Goal: Task Accomplishment & Management: Manage account settings

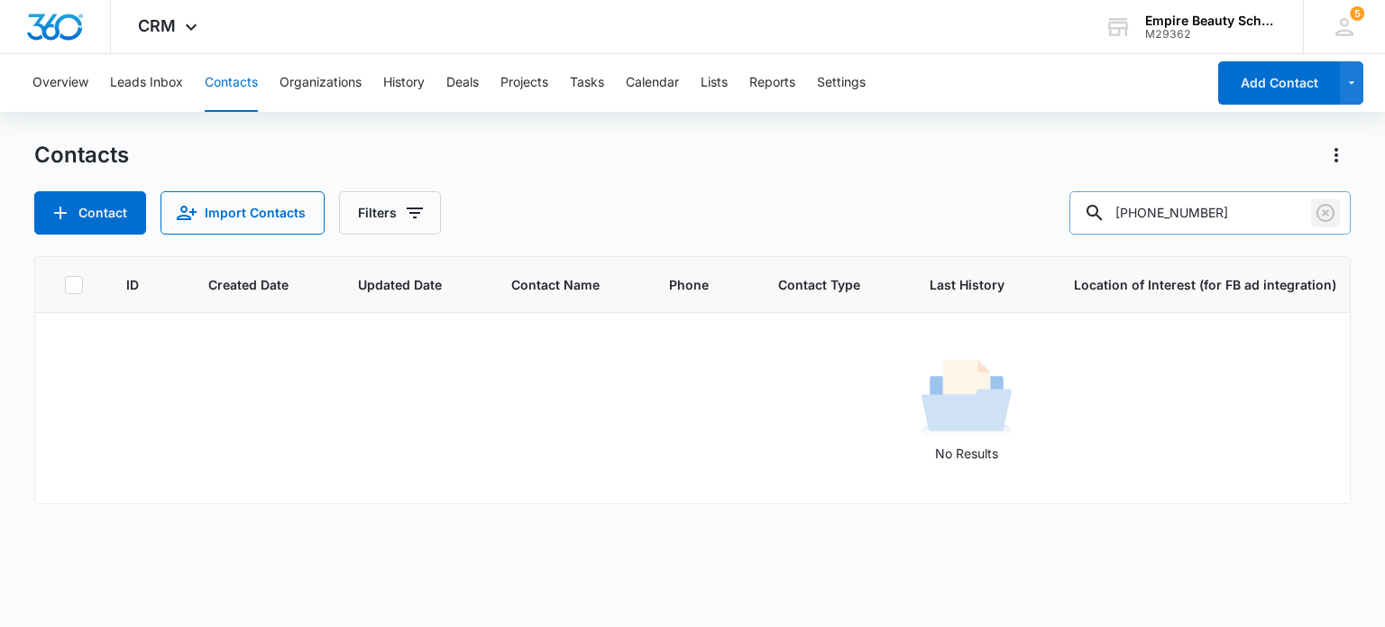
click at [1331, 215] on icon "Clear" at bounding box center [1326, 213] width 22 height 22
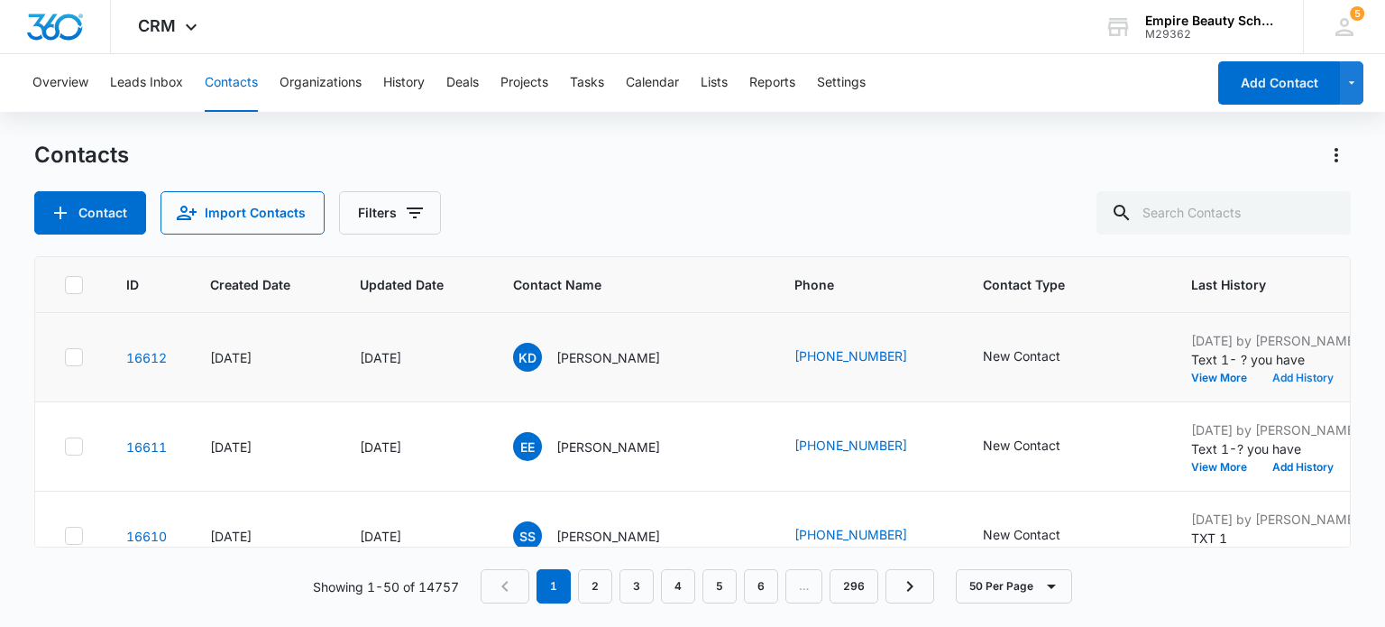
click at [1260, 377] on button "Add History" at bounding box center [1303, 377] width 87 height 11
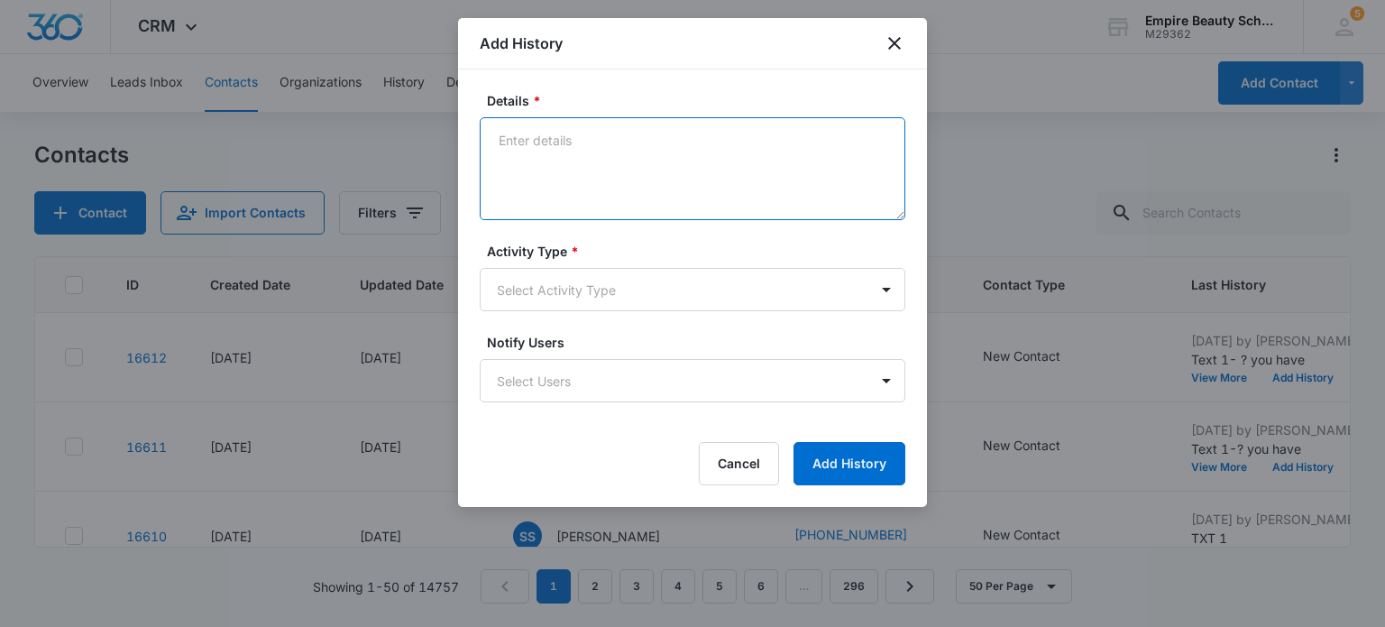
click at [562, 139] on textarea "Details *" at bounding box center [693, 168] width 426 height 103
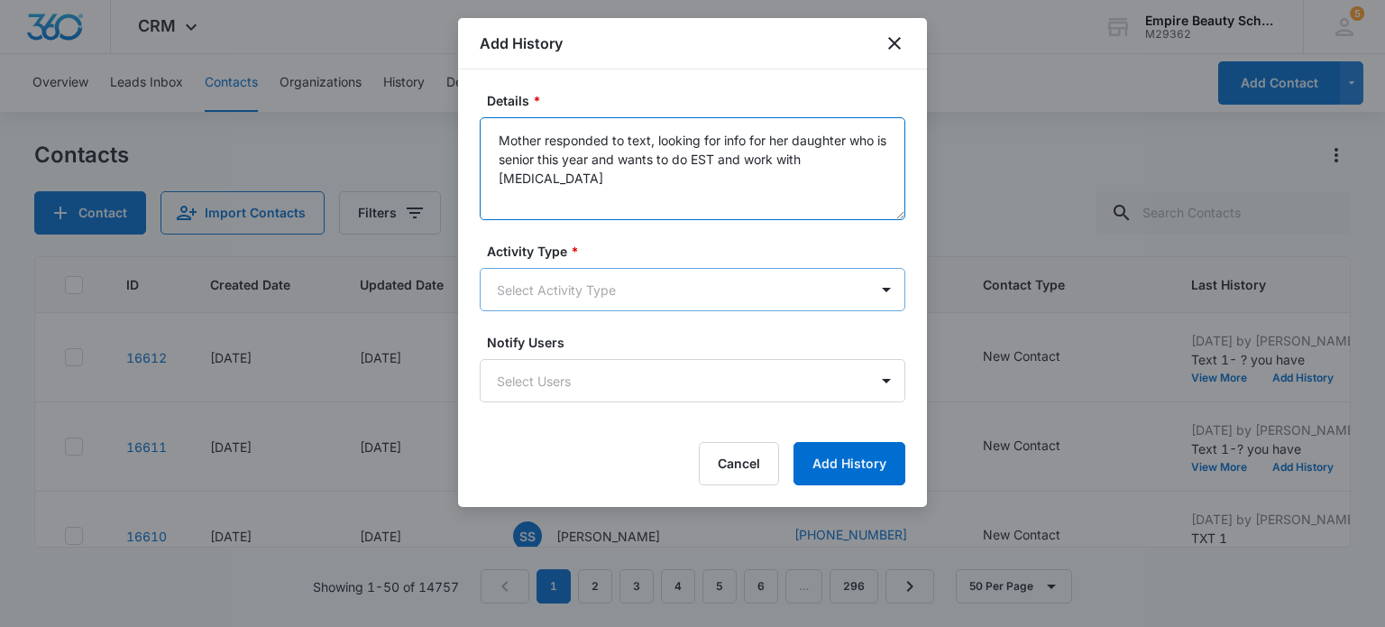
type textarea "Mother responded to text, looking for info for her daughter who is senior this …"
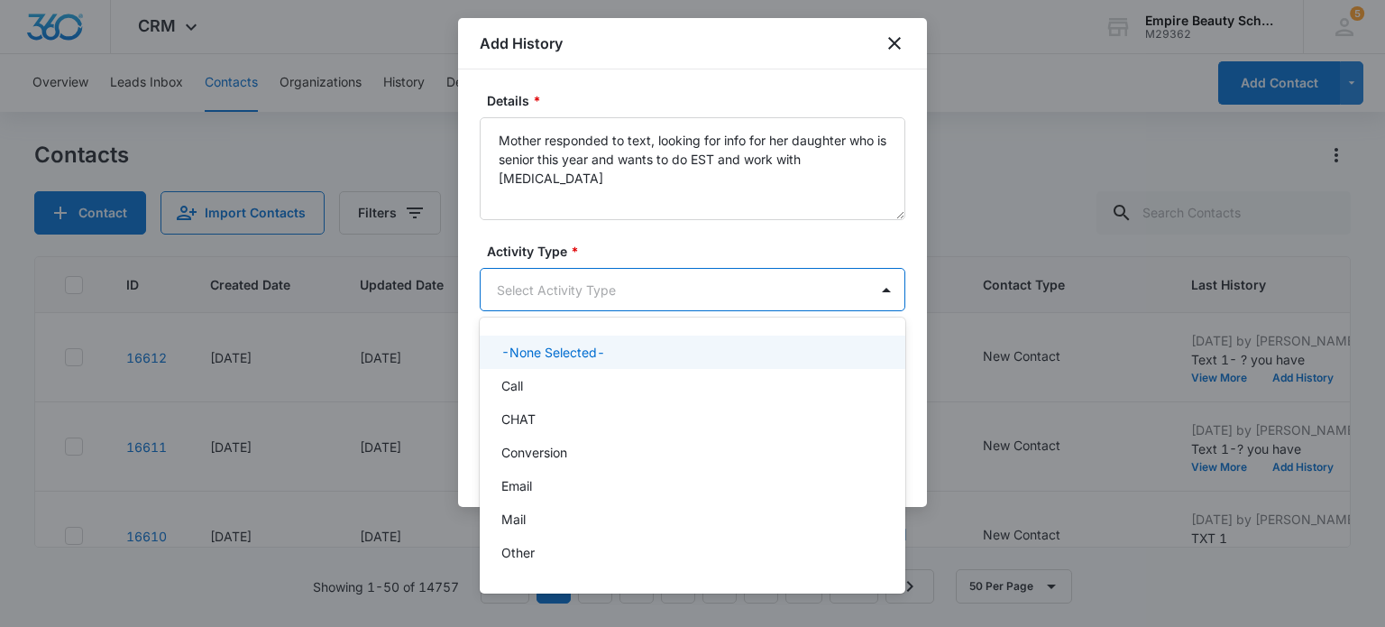
click at [642, 294] on body "CRM Apps Forms CRM Email Shop Payments POS Files Brand Settings Empire Beauty S…" at bounding box center [692, 313] width 1385 height 627
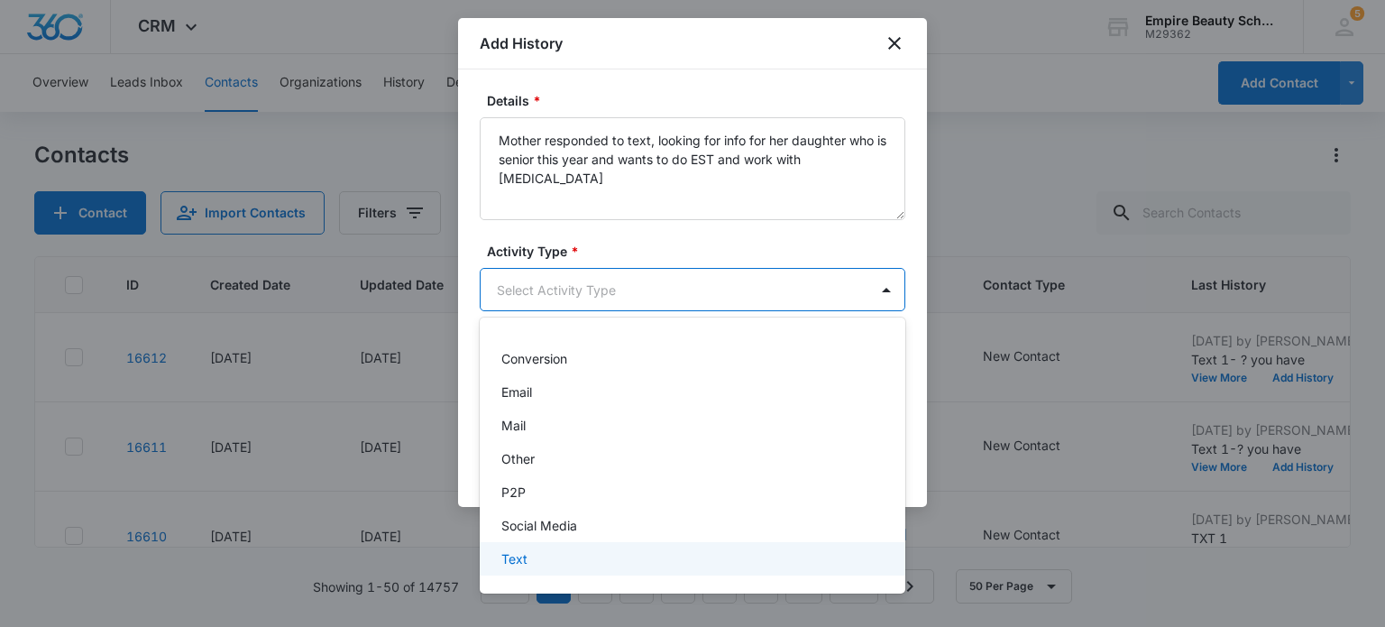
click at [577, 550] on div "Text" at bounding box center [690, 558] width 379 height 19
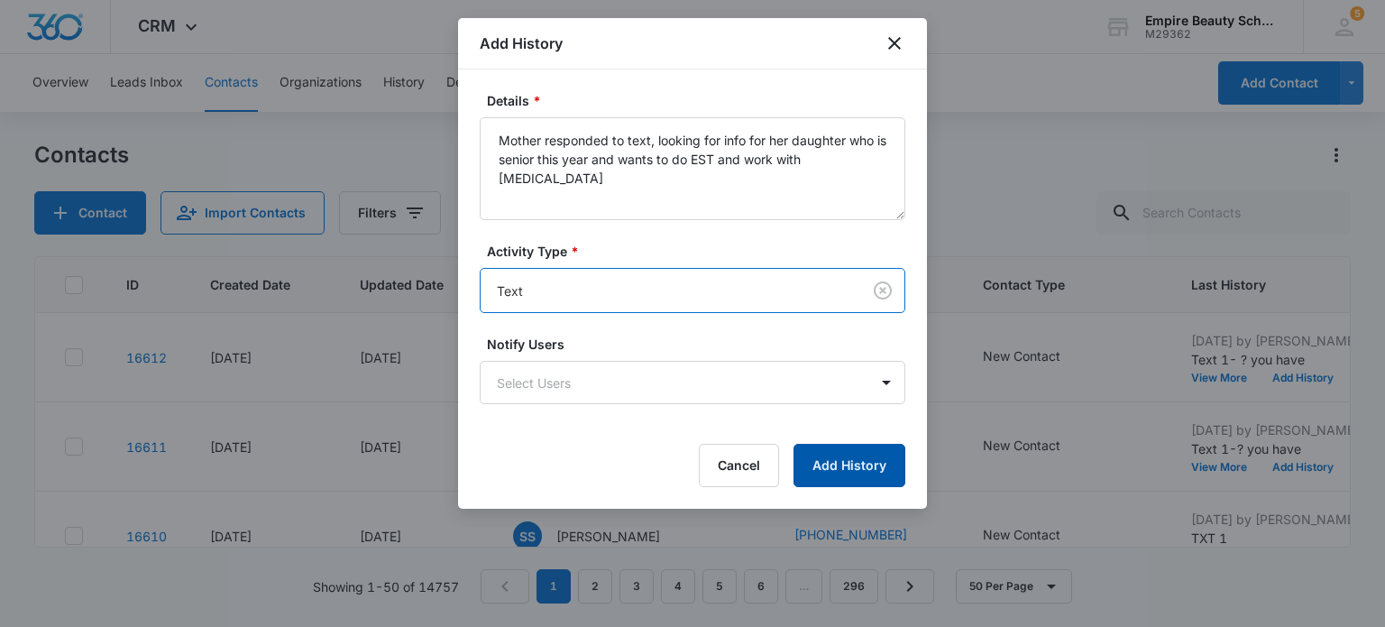
drag, startPoint x: 830, startPoint y: 464, endPoint x: 830, endPoint y: 453, distance: 10.8
click at [830, 463] on button "Add History" at bounding box center [850, 465] width 112 height 43
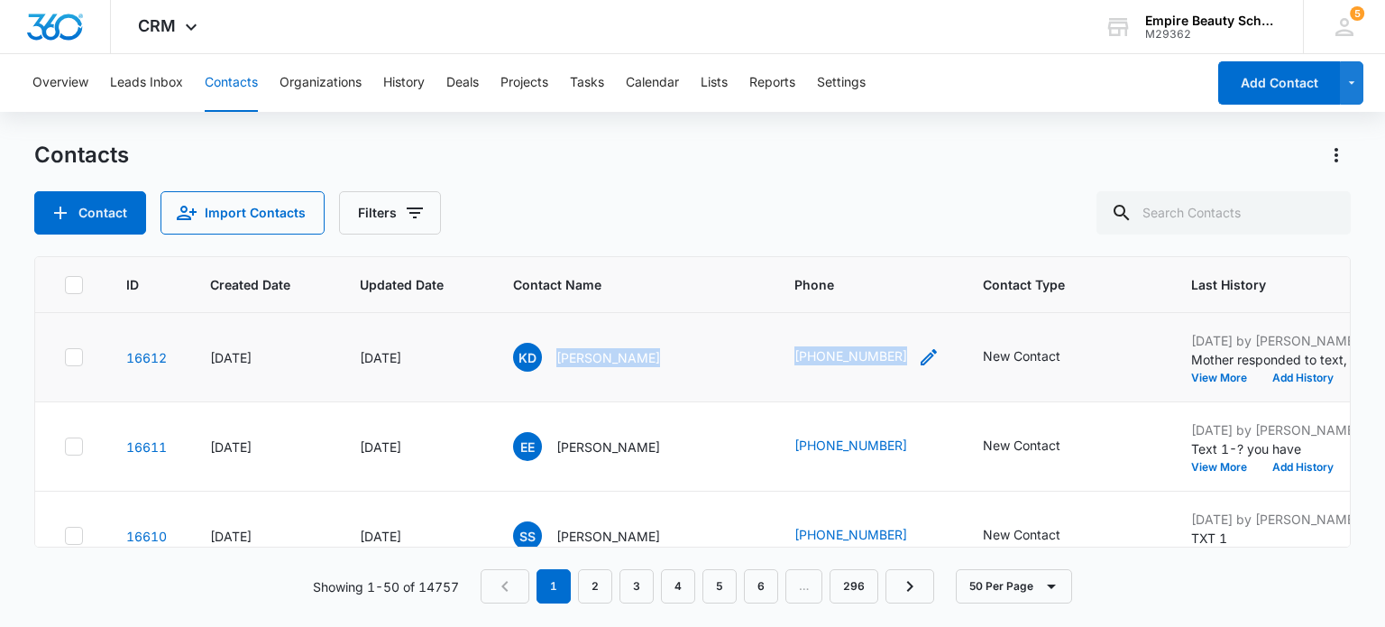
drag, startPoint x: 559, startPoint y: 359, endPoint x: 866, endPoint y: 351, distance: 306.7
click at [866, 351] on tr "16612 [DATE] [DATE] KD [PERSON_NAME] [PHONE_NUMBER] New Contact [DATE] by [PERS…" at bounding box center [1360, 357] width 2651 height 89
copy tr "[PERSON_NAME] [PHONE_NUMBER]"
click at [983, 349] on div "New Contact" at bounding box center [1022, 355] width 78 height 19
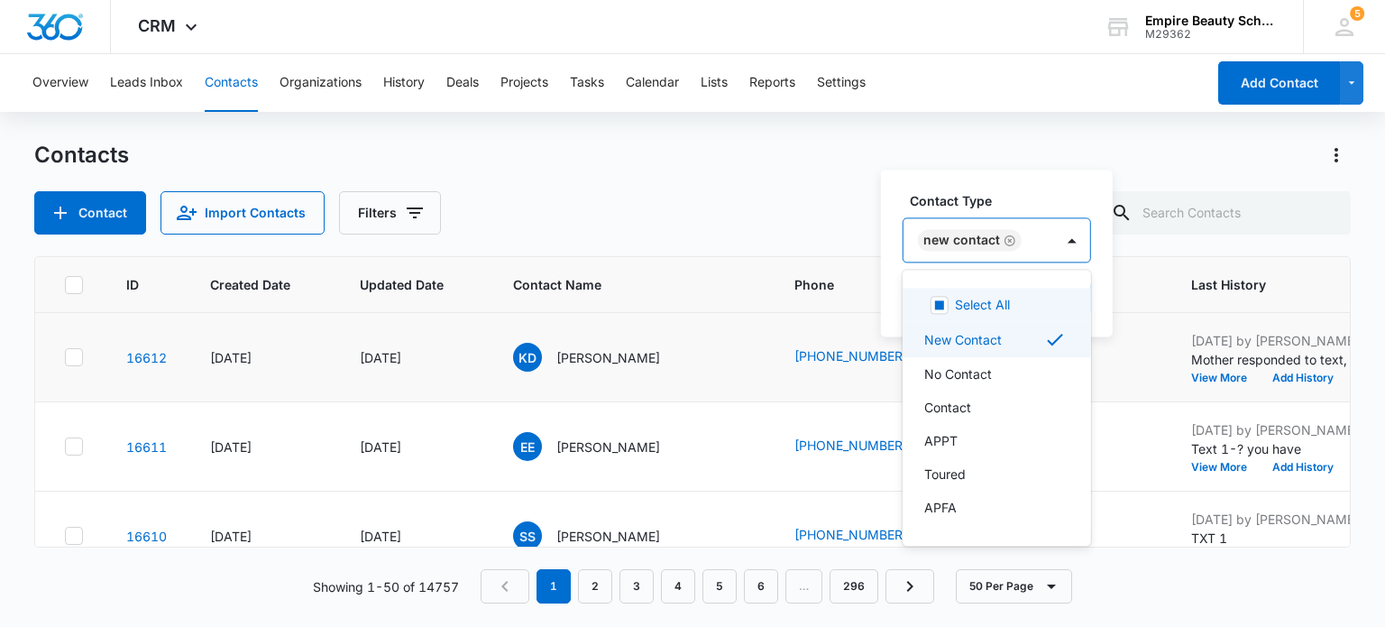
click at [974, 237] on div "New Contact" at bounding box center [962, 240] width 77 height 13
click at [1009, 240] on icon "Remove New Contact" at bounding box center [1010, 240] width 11 height 11
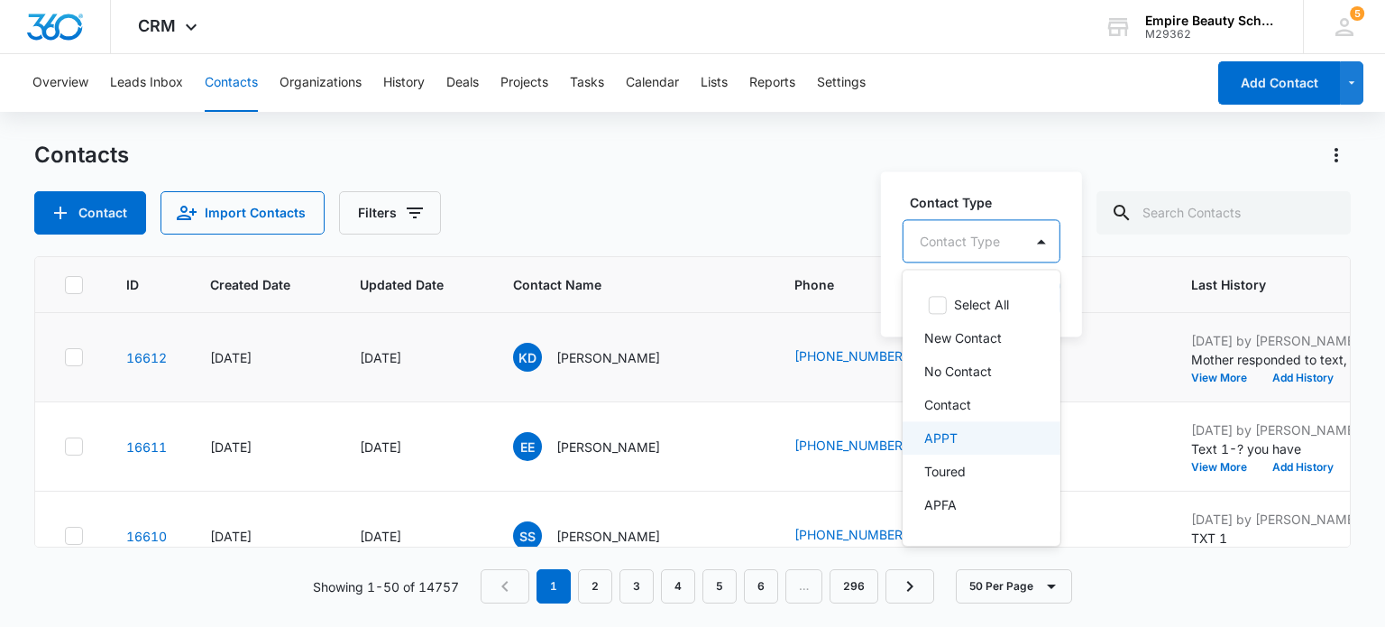
click at [963, 439] on div "APPT" at bounding box center [979, 437] width 111 height 19
click at [988, 347] on p "New Contact" at bounding box center [963, 337] width 78 height 19
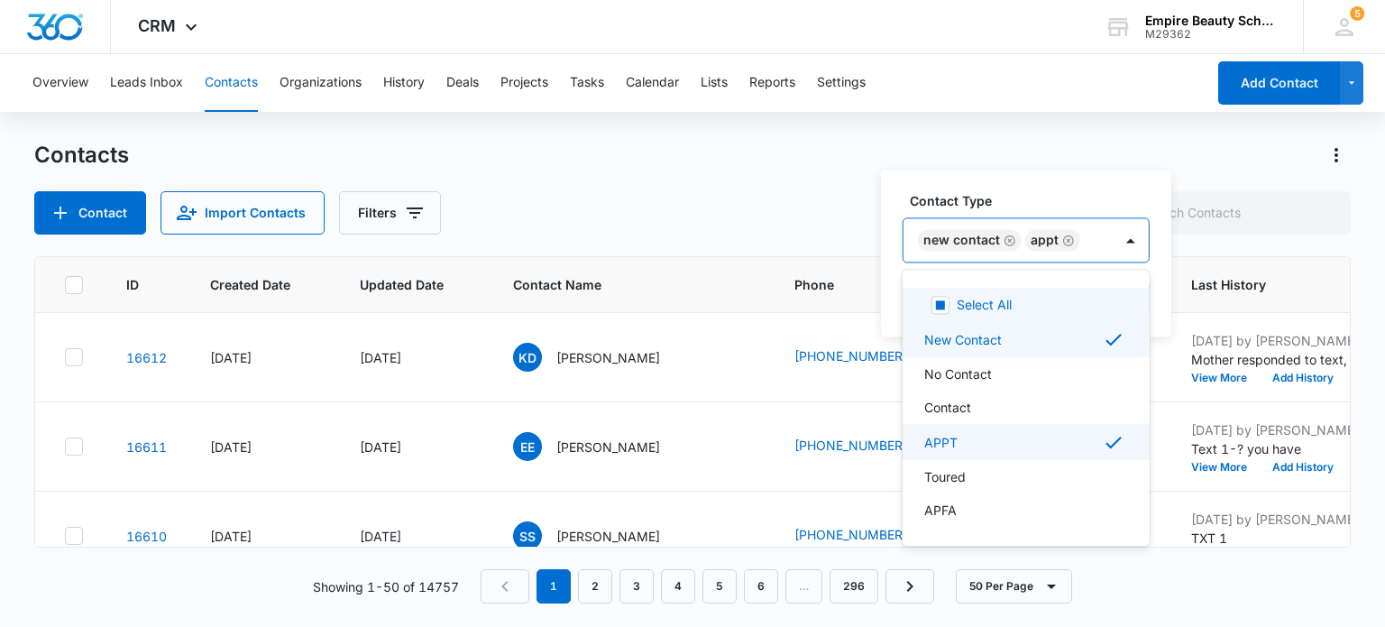
click at [1107, 245] on div "New Contact APPT" at bounding box center [1008, 239] width 209 height 43
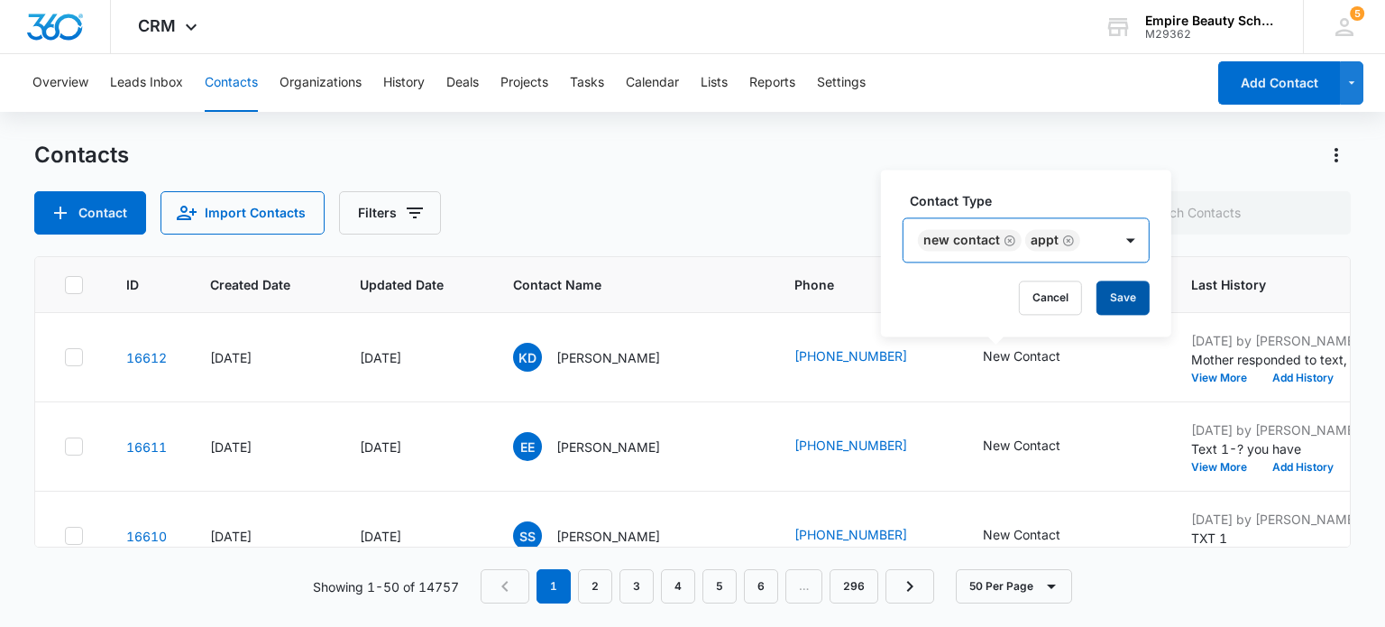
click at [1108, 297] on button "Save" at bounding box center [1123, 297] width 53 height 34
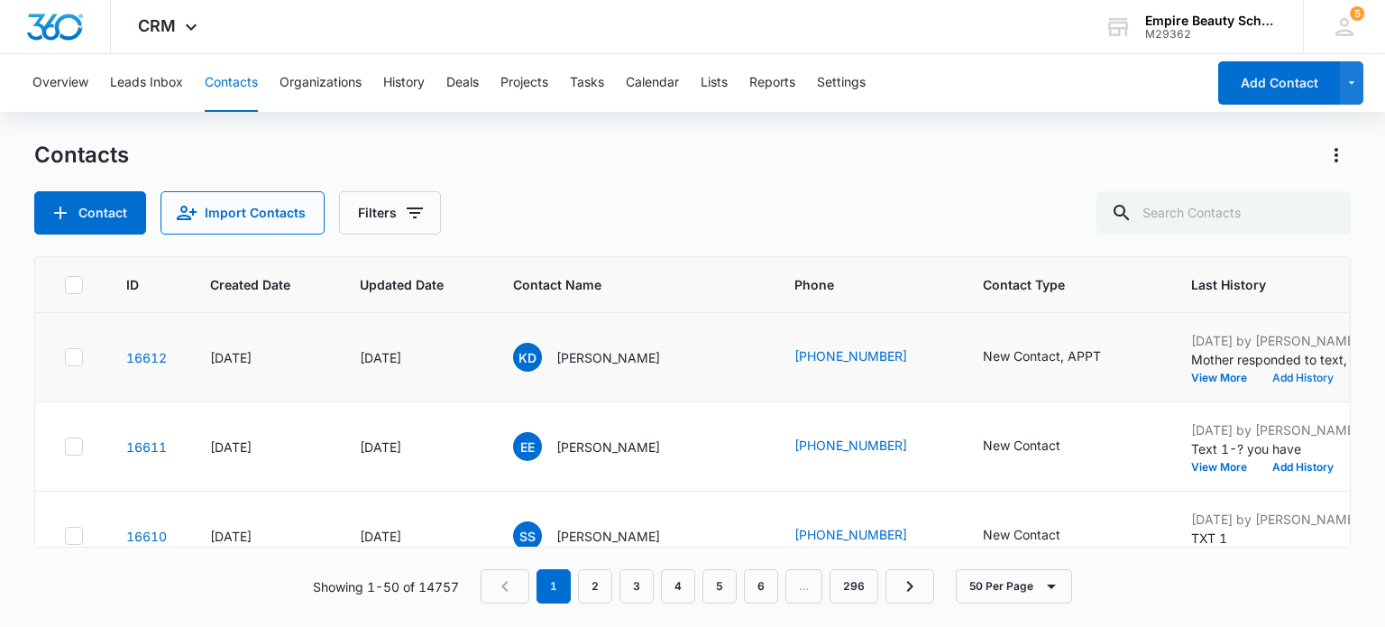
click at [1260, 378] on button "Add History" at bounding box center [1303, 377] width 87 height 11
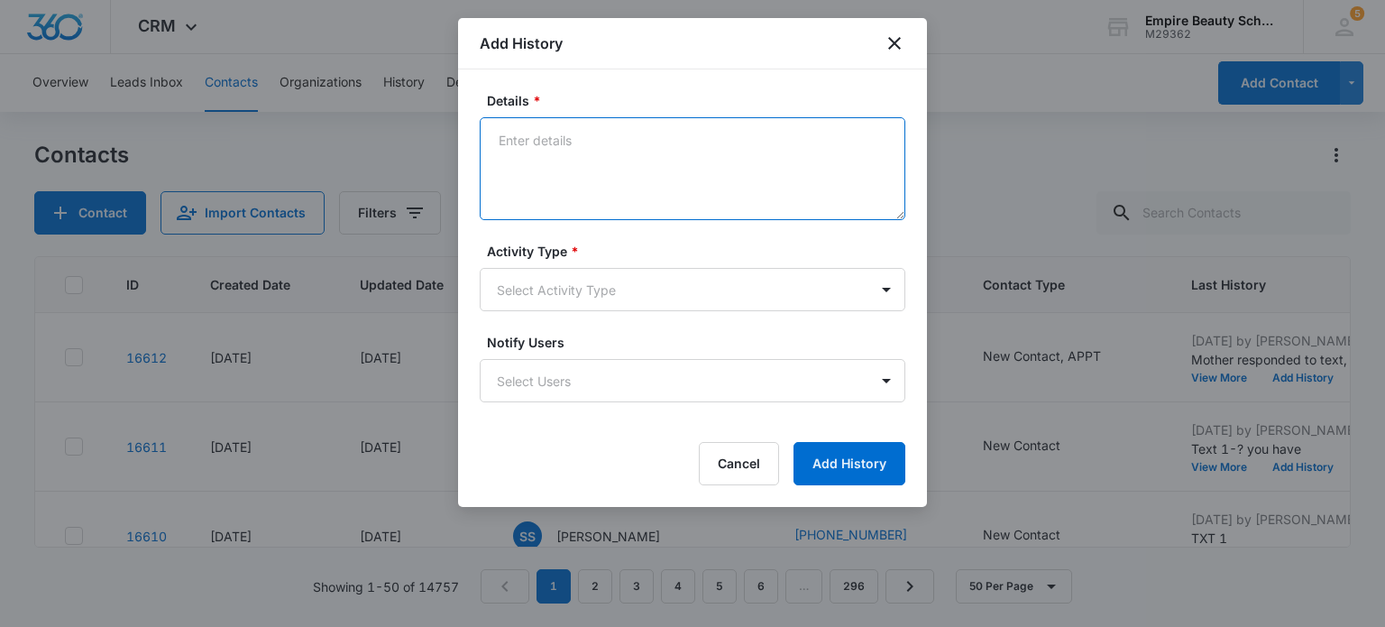
click at [598, 166] on textarea "Details *" at bounding box center [693, 168] width 426 height 103
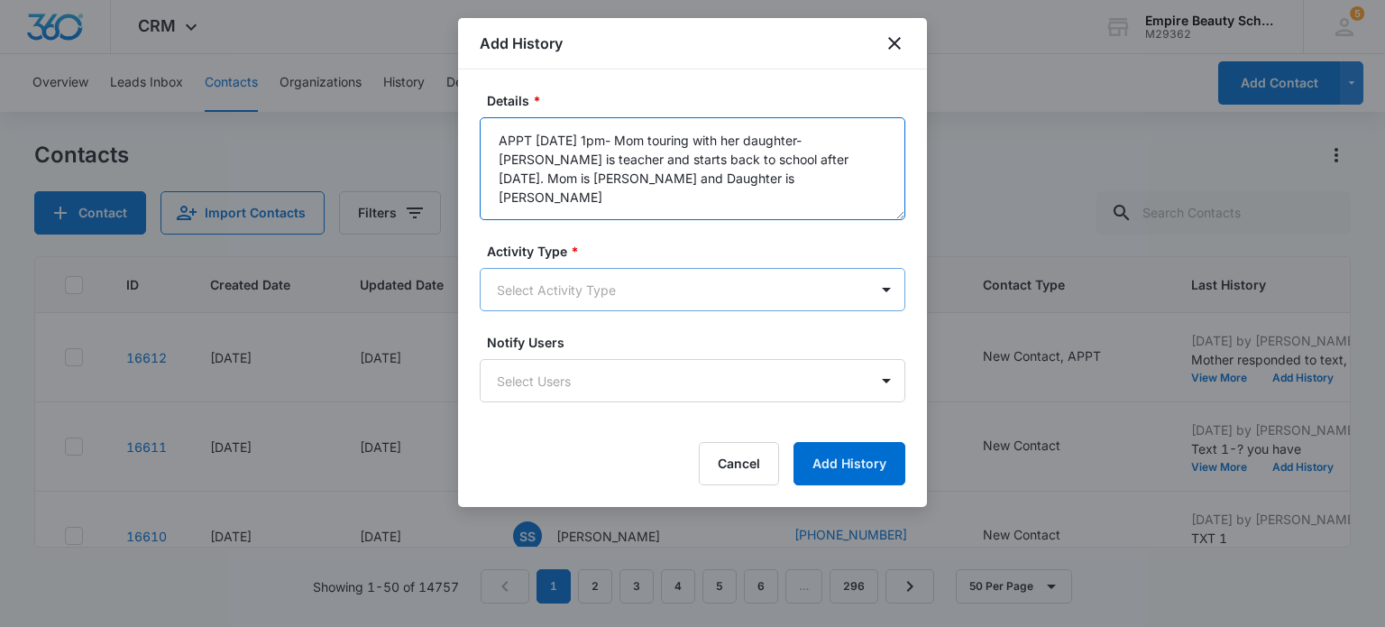
type textarea "APPT [DATE] 1pm- Mom touring with her daughter- [PERSON_NAME] is teacher and st…"
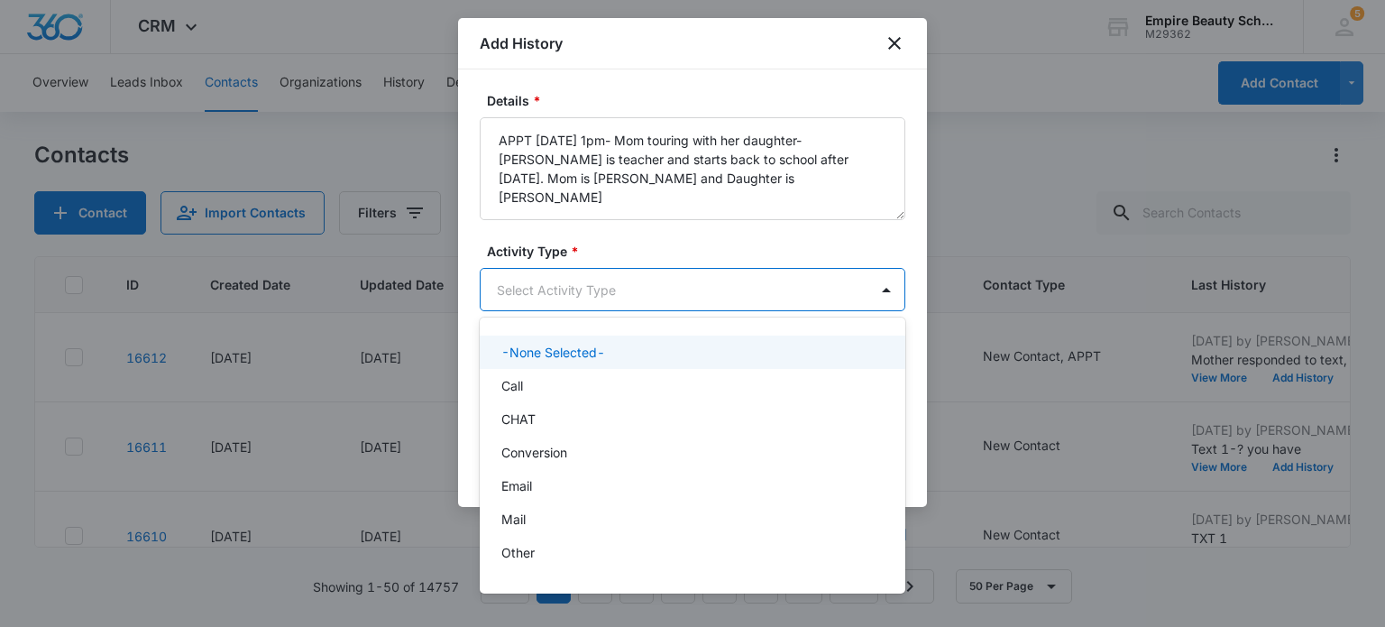
click at [602, 296] on body "CRM Apps Forms CRM Email Shop Payments POS Files Brand Settings Empire Beauty S…" at bounding box center [692, 313] width 1385 height 627
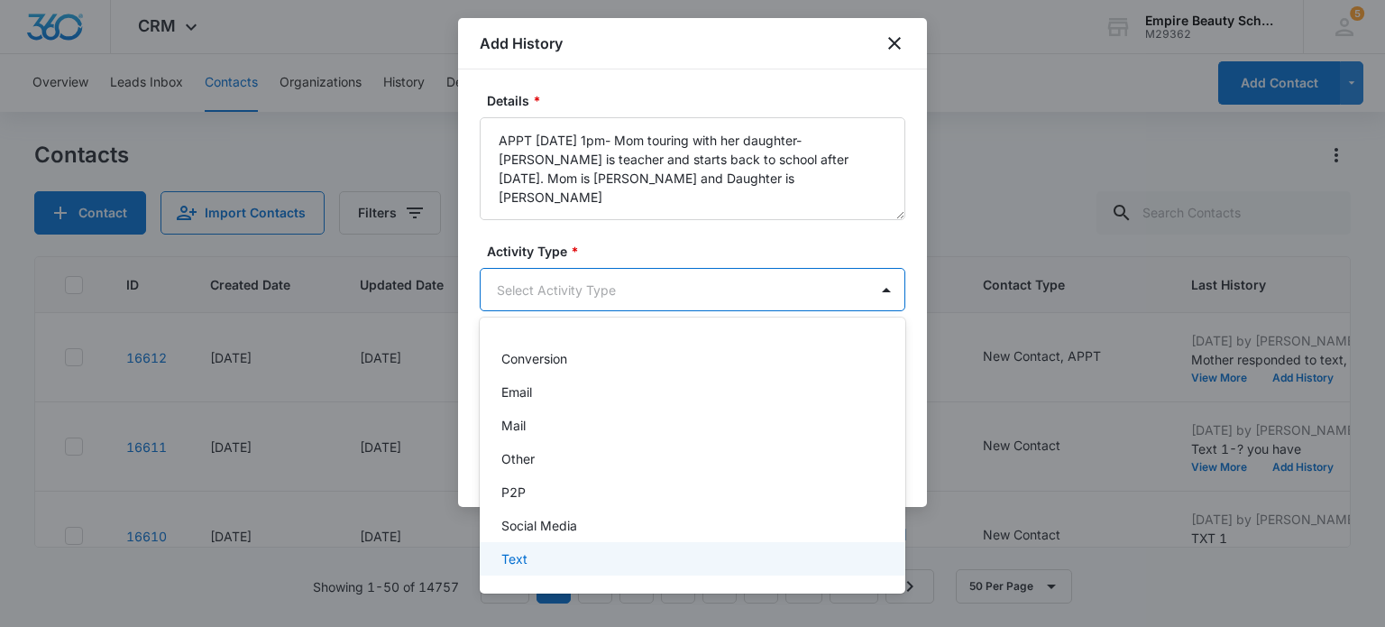
click at [565, 567] on div "Text" at bounding box center [690, 558] width 379 height 19
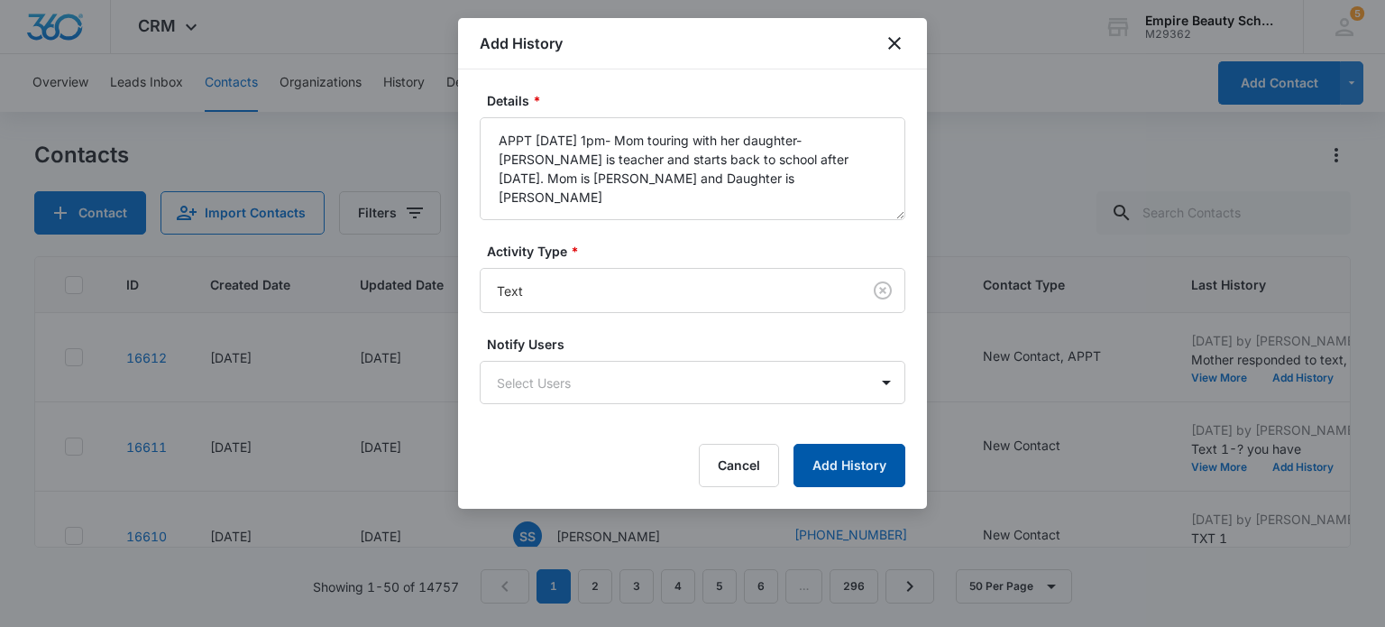
click at [849, 455] on button "Add History" at bounding box center [850, 465] width 112 height 43
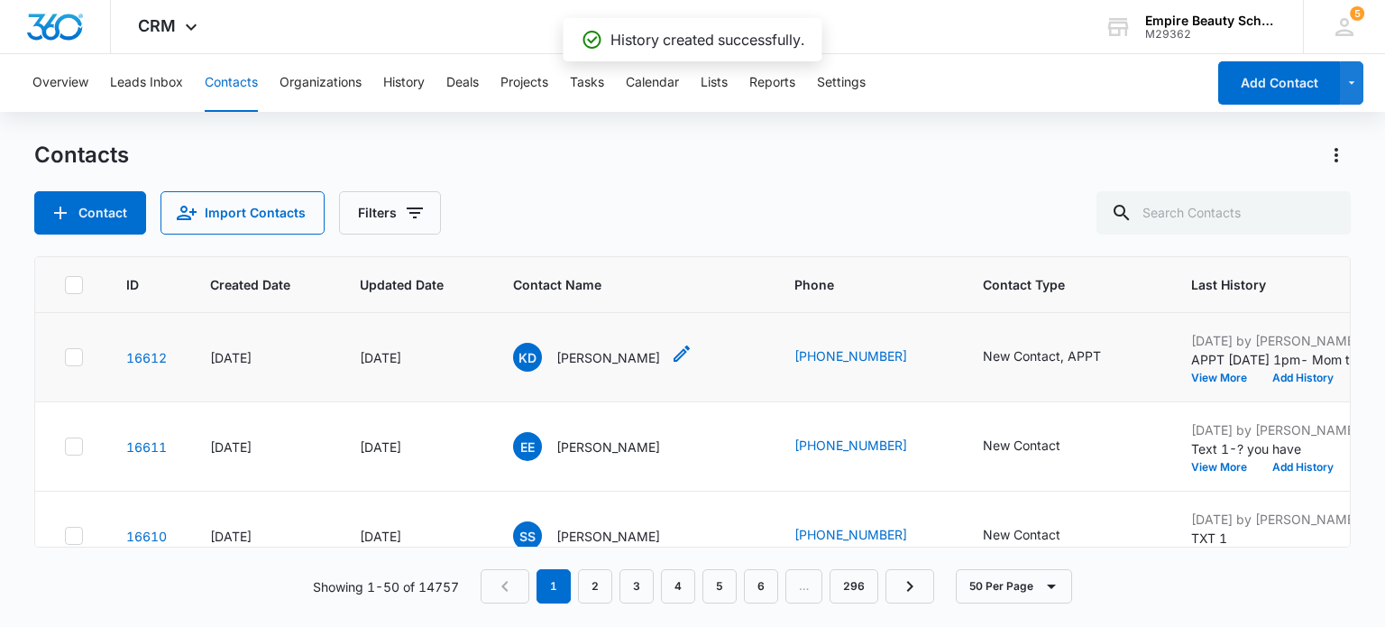
click at [569, 351] on p "[PERSON_NAME]" at bounding box center [608, 357] width 104 height 19
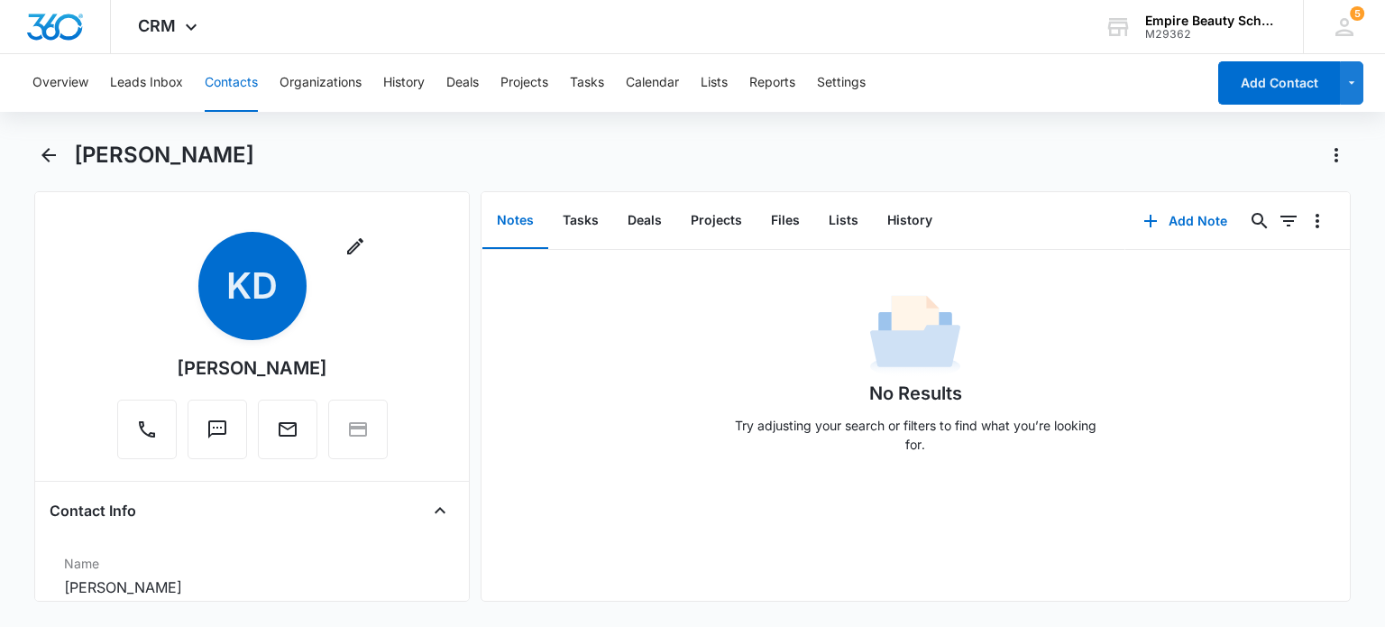
click at [261, 311] on span "KD" at bounding box center [252, 286] width 108 height 108
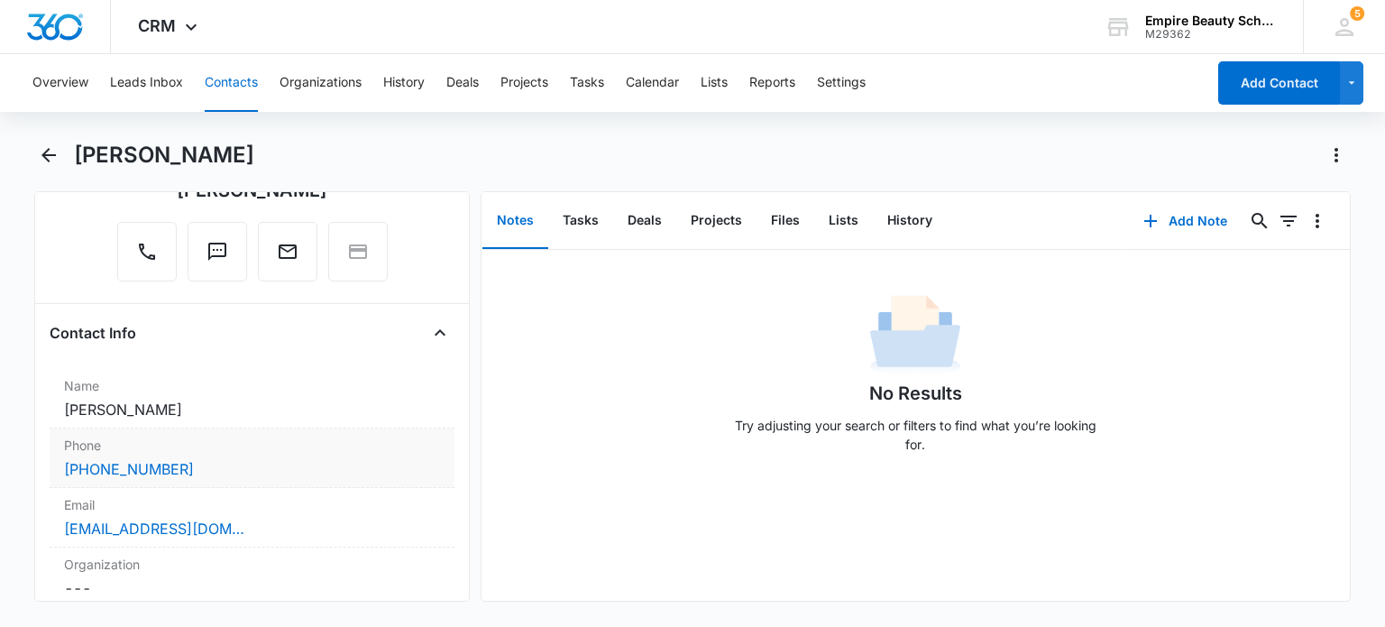
scroll to position [180, 0]
drag, startPoint x: 101, startPoint y: 410, endPoint x: 56, endPoint y: 403, distance: 45.7
click at [59, 414] on div "Name Cancel Save Changes [PERSON_NAME]" at bounding box center [252, 396] width 404 height 60
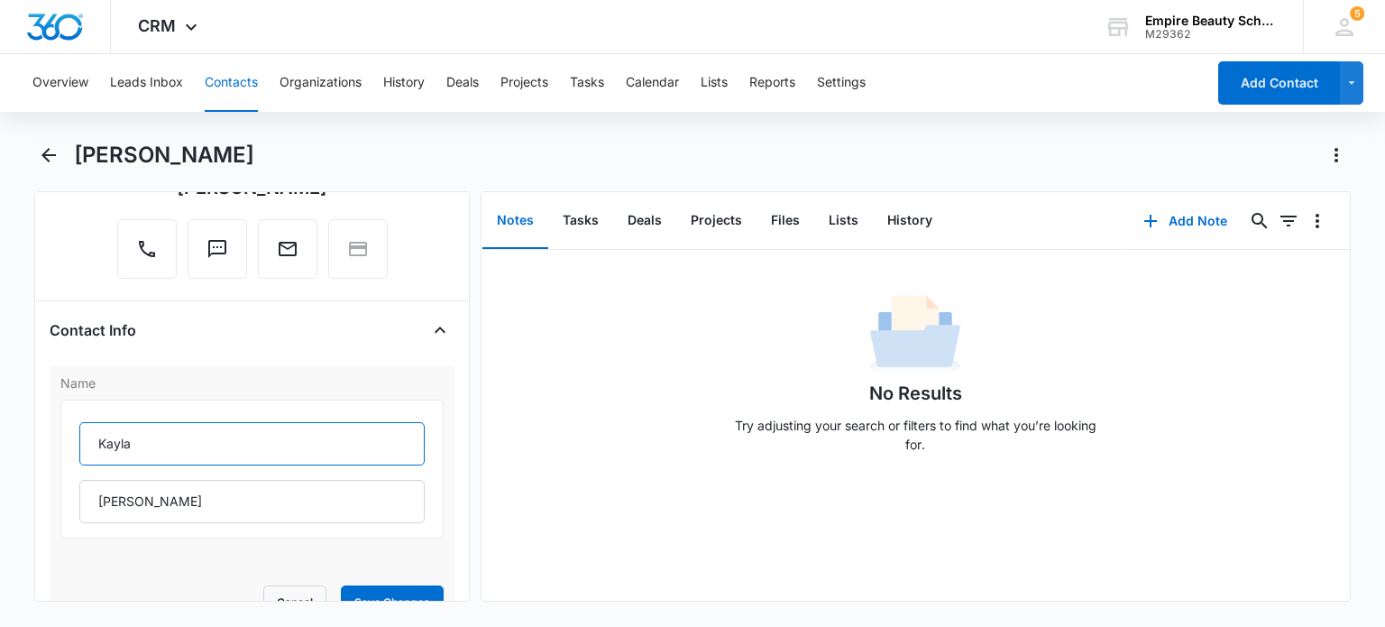
drag, startPoint x: 140, startPoint y: 450, endPoint x: 72, endPoint y: 443, distance: 68.0
click at [72, 443] on div "[PERSON_NAME]" at bounding box center [251, 469] width 382 height 139
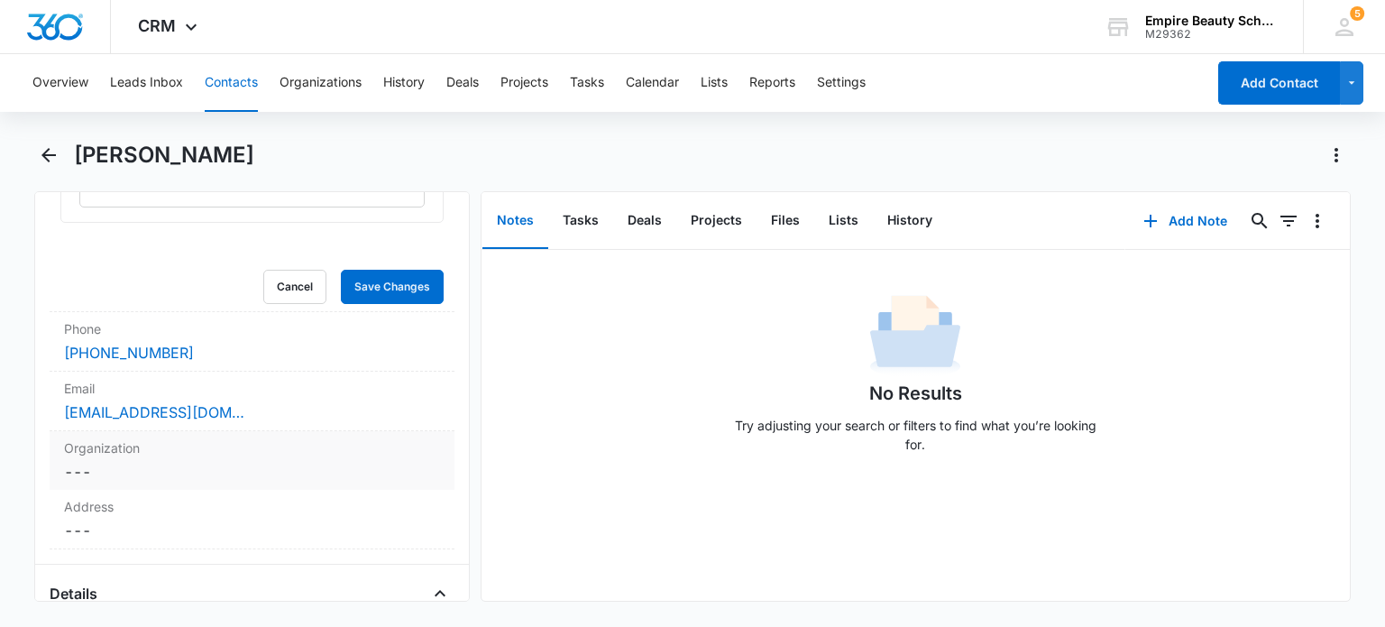
scroll to position [541, 0]
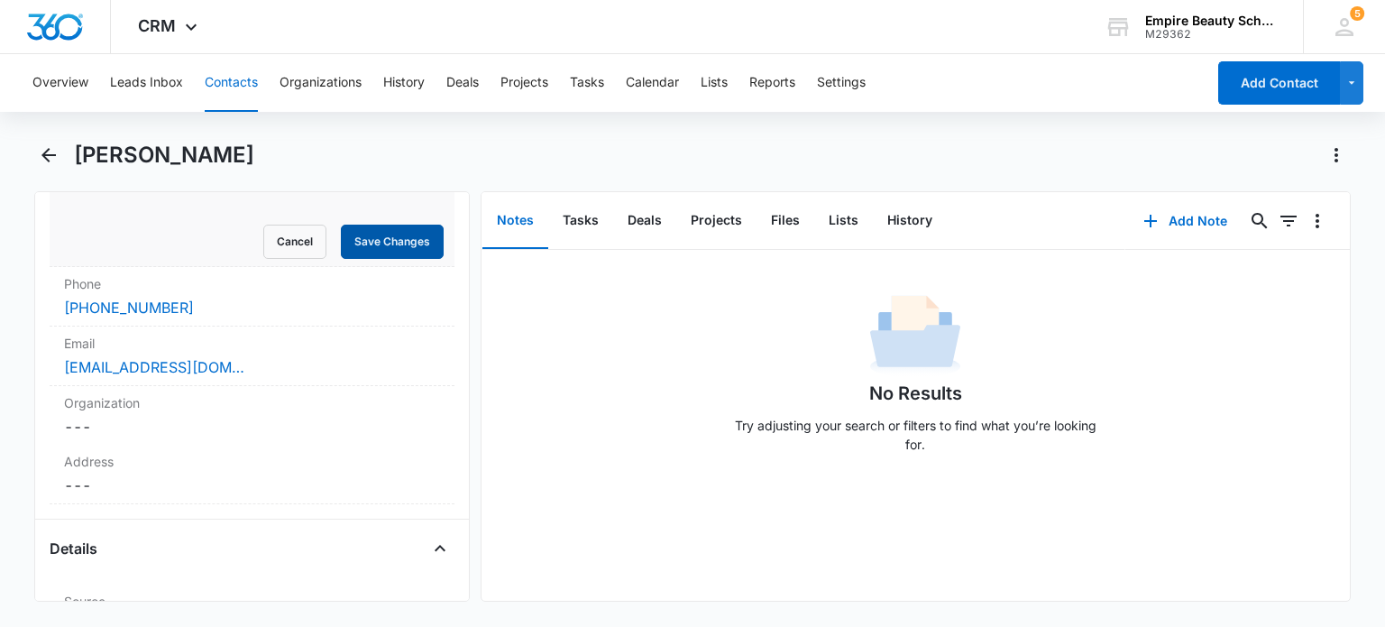
type input "[PERSON_NAME]"
click at [383, 244] on button "Save Changes" at bounding box center [392, 242] width 103 height 34
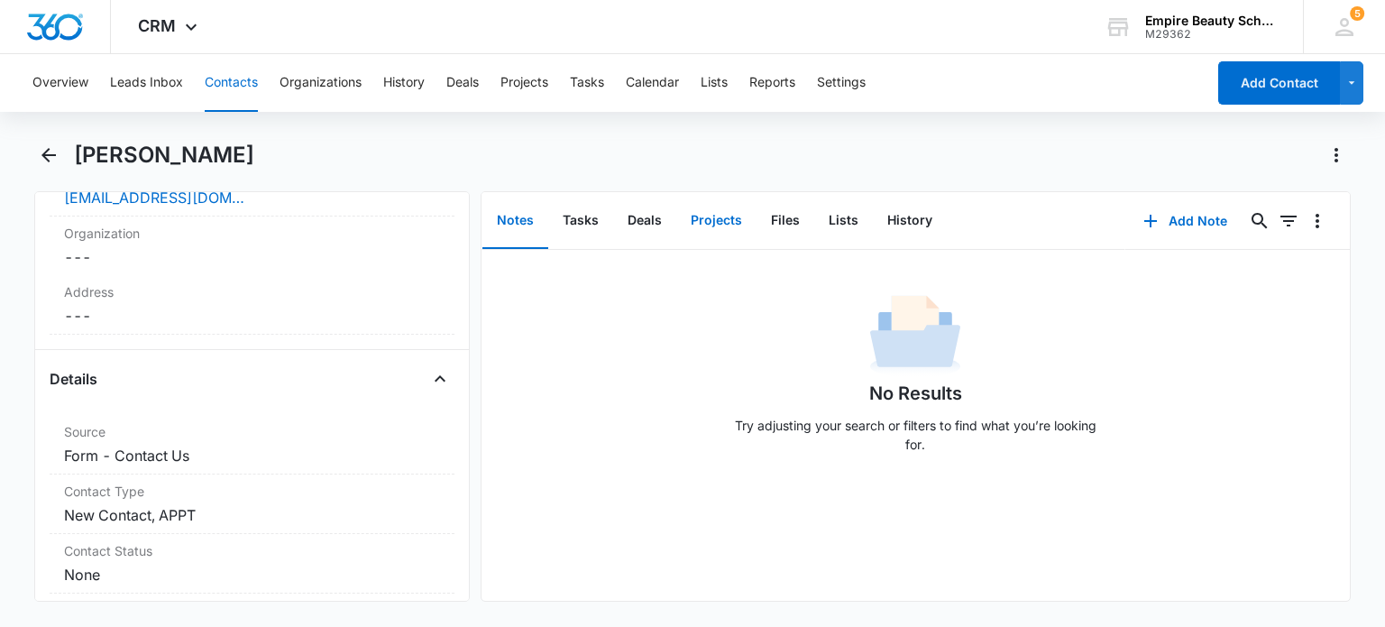
scroll to position [506, 0]
click at [47, 156] on icon "Back" at bounding box center [49, 155] width 22 height 22
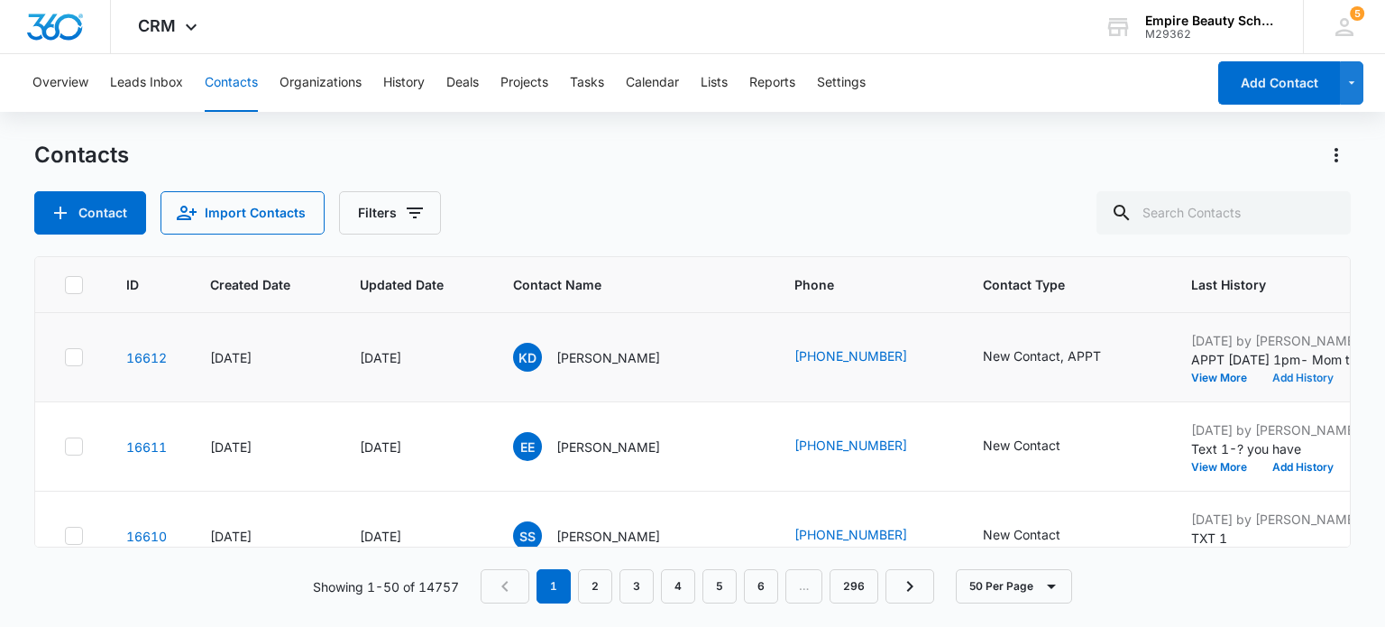
click at [1260, 374] on button "Add History" at bounding box center [1303, 377] width 87 height 11
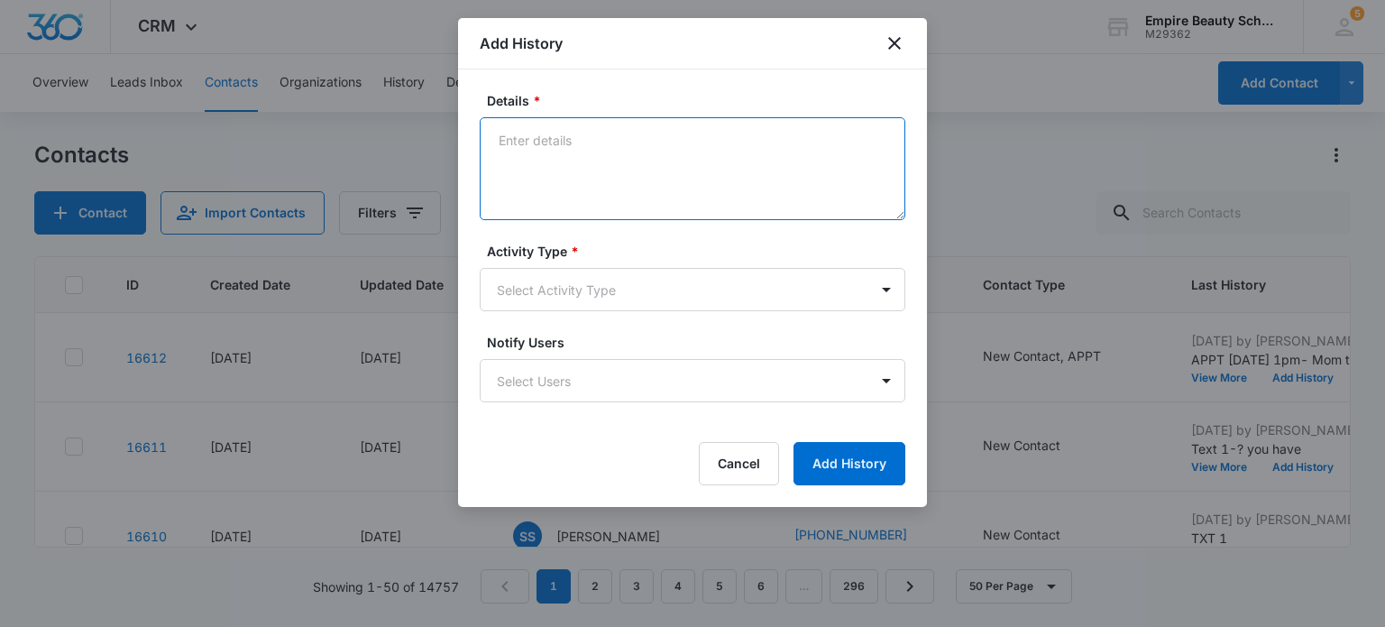
click at [531, 138] on textarea "Details *" at bounding box center [693, 168] width 426 height 103
type textarea "PLease update CRM with Annabells phone number and email address"
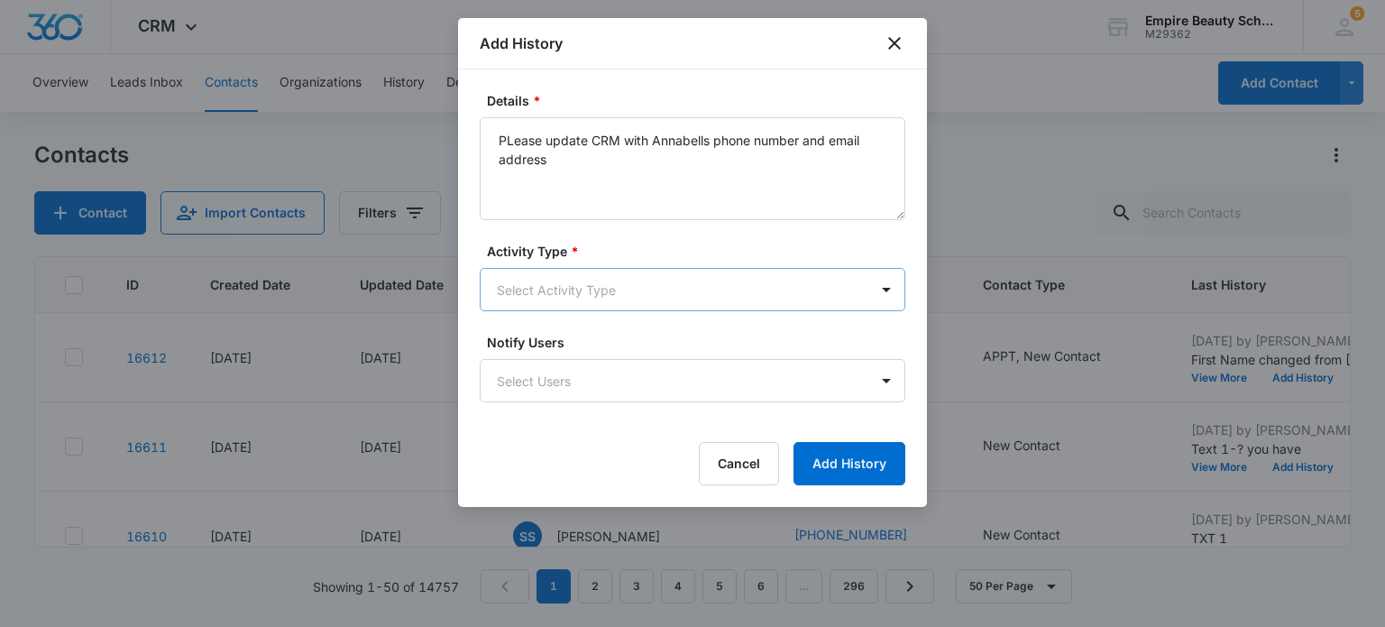
click at [545, 291] on body "CRM Apps Forms CRM Email Shop Payments POS Files Brand Settings Empire Beauty S…" at bounding box center [692, 313] width 1385 height 627
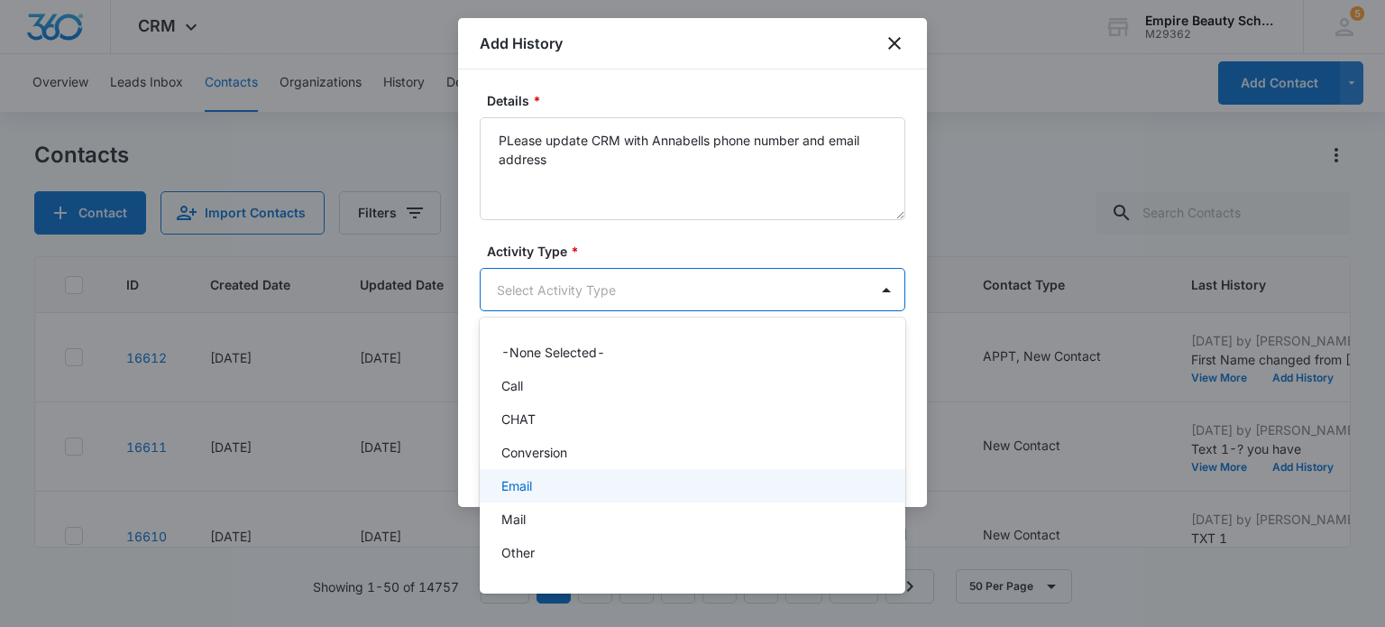
scroll to position [94, 0]
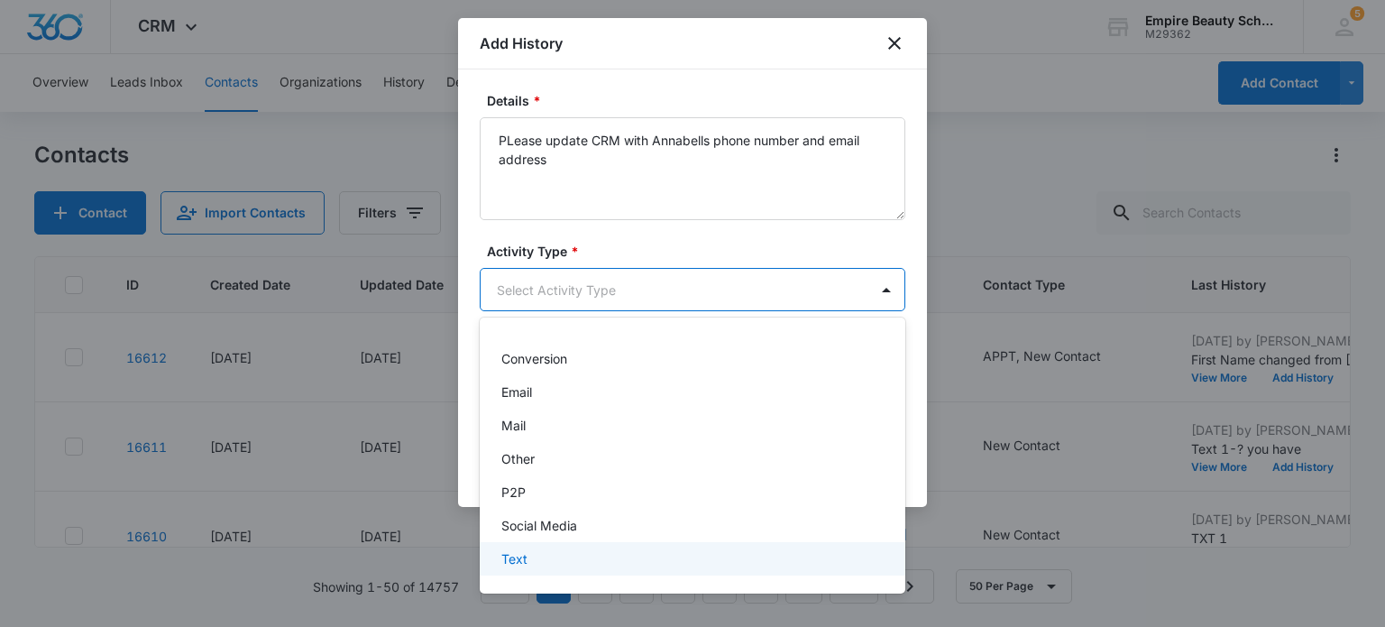
click at [570, 564] on div "Text" at bounding box center [690, 558] width 379 height 19
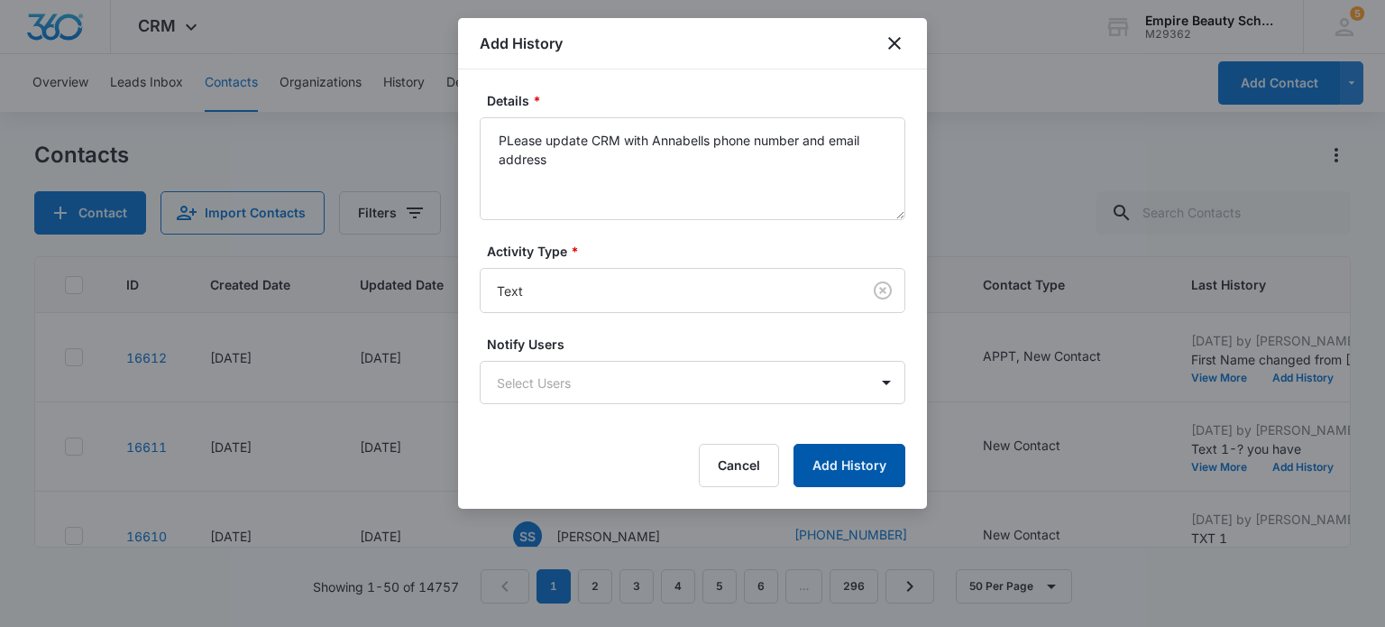
click at [841, 462] on button "Add History" at bounding box center [850, 465] width 112 height 43
